Goal: Information Seeking & Learning: Understand process/instructions

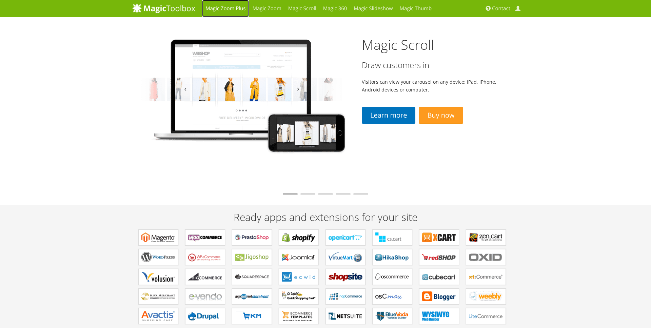
click at [234, 8] on link "Magic Zoom Plus" at bounding box center [225, 8] width 47 height 17
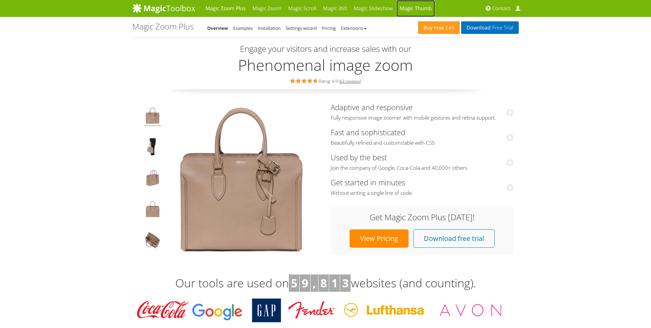
click at [409, 7] on link "Magic Thumb" at bounding box center [415, 8] width 39 height 17
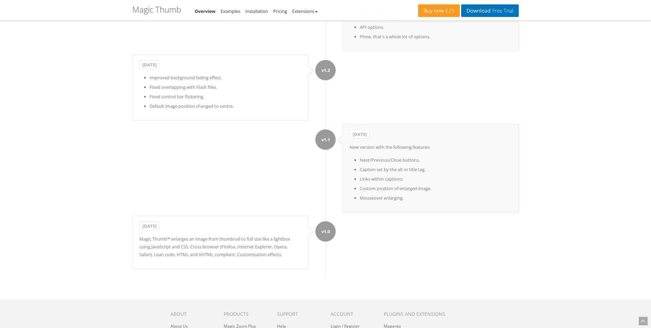
scroll to position [3433, 0]
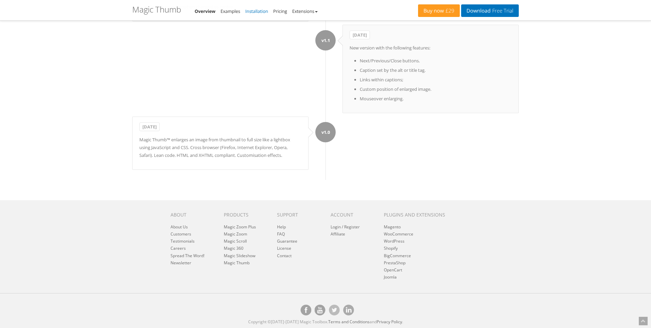
click at [257, 11] on link "Installation" at bounding box center [256, 11] width 23 height 6
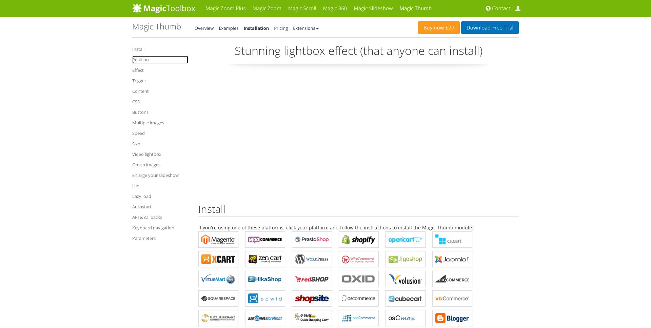
click at [145, 59] on link "Position" at bounding box center [160, 60] width 56 height 8
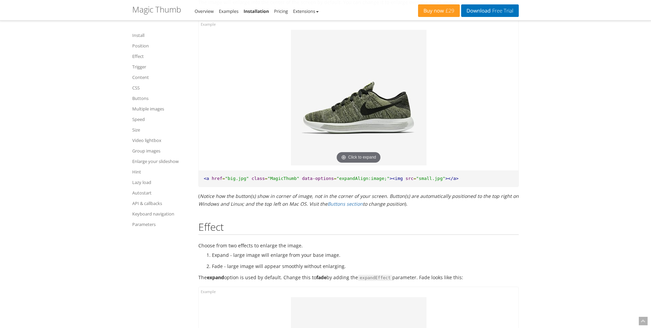
scroll to position [780, 0]
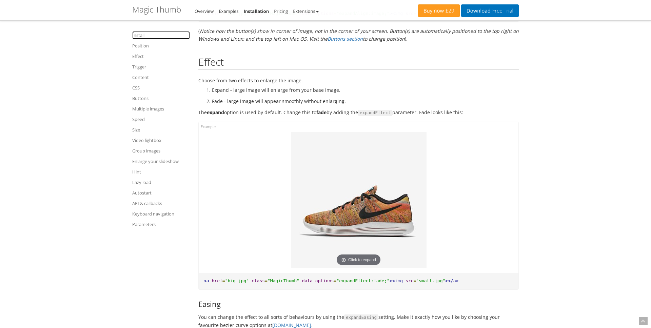
click at [137, 31] on link "Install" at bounding box center [161, 35] width 58 height 8
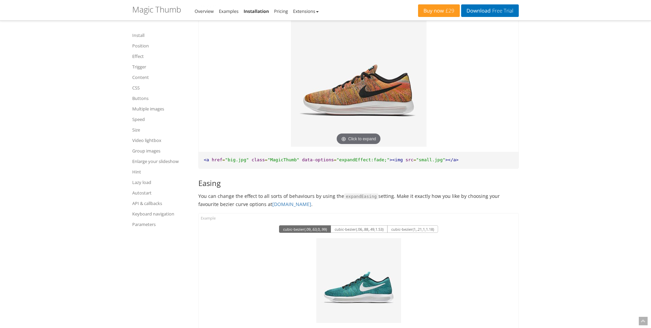
scroll to position [923, 0]
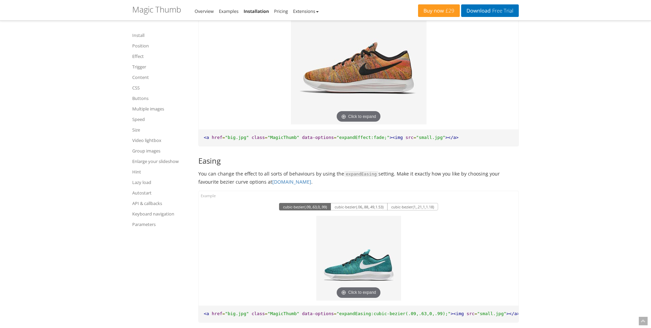
drag, startPoint x: 386, startPoint y: 91, endPoint x: 322, endPoint y: 242, distance: 165.0
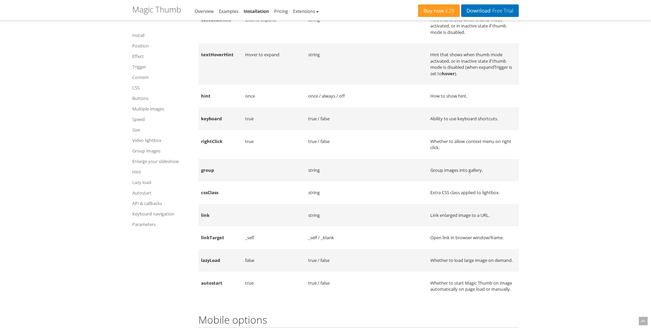
scroll to position [8041, 0]
